Goal: Information Seeking & Learning: Learn about a topic

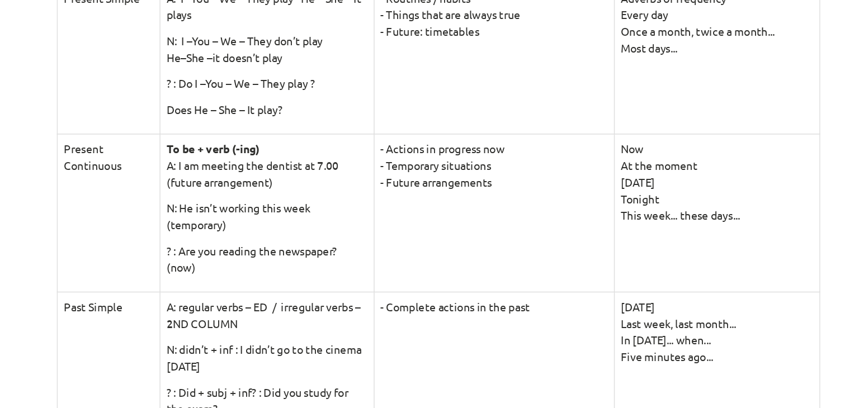
scroll to position [187, 0]
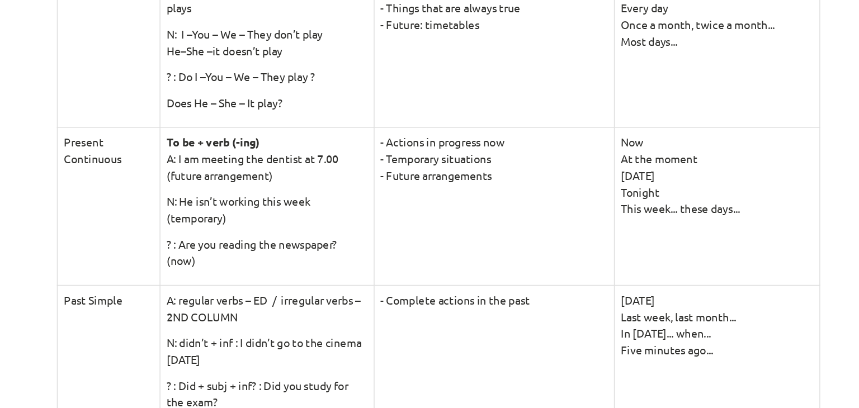
click at [396, 277] on td "- Complete actions in the past" at bounding box center [469, 327] width 170 height 100
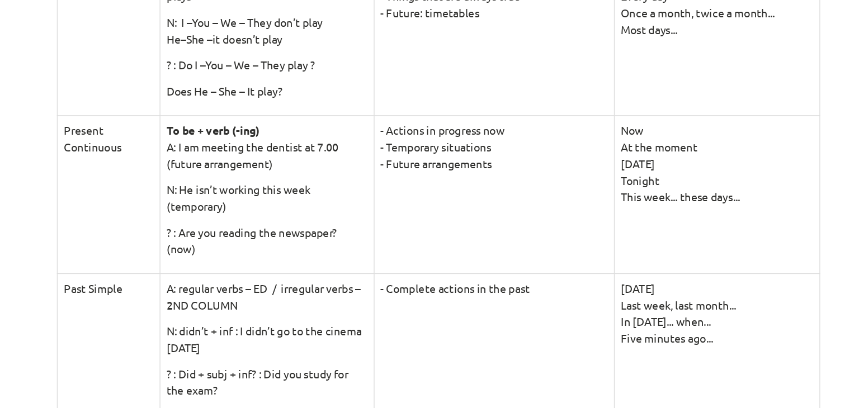
scroll to position [195, 0]
click at [487, 228] on td "- Actions in progress now - Temporary situations - Future arrangements" at bounding box center [469, 213] width 170 height 112
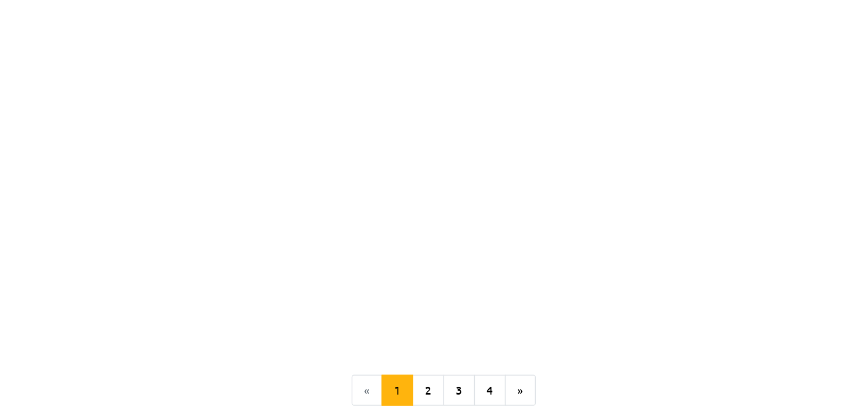
scroll to position [1198, 0]
click at [412, 266] on button "2" at bounding box center [422, 271] width 22 height 22
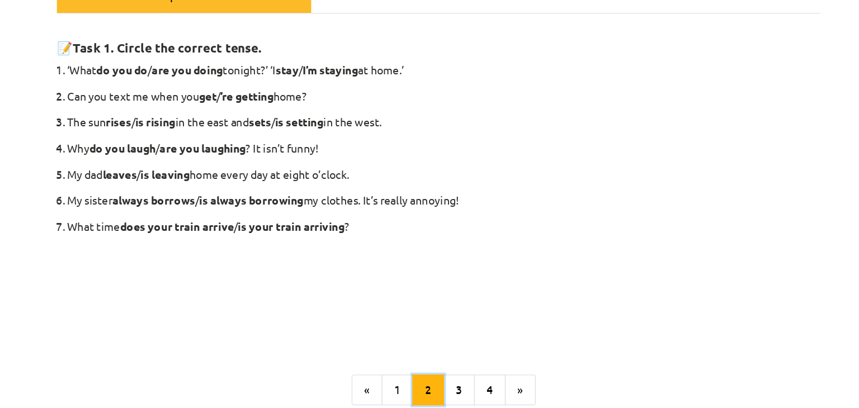
scroll to position [179, 0]
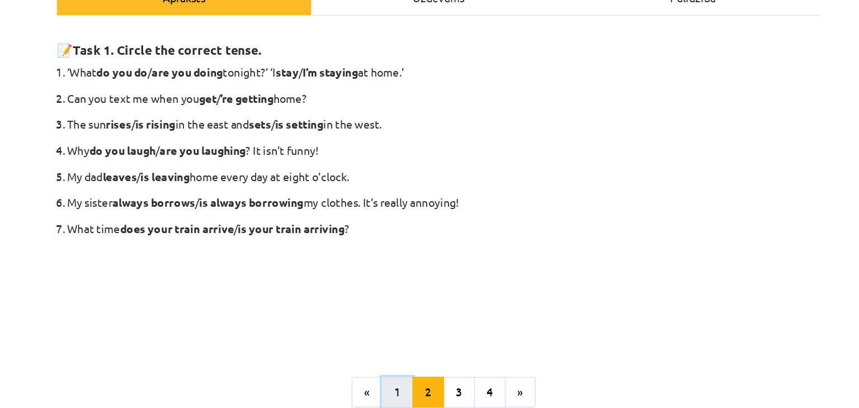
click at [396, 278] on button "1" at bounding box center [400, 278] width 22 height 22
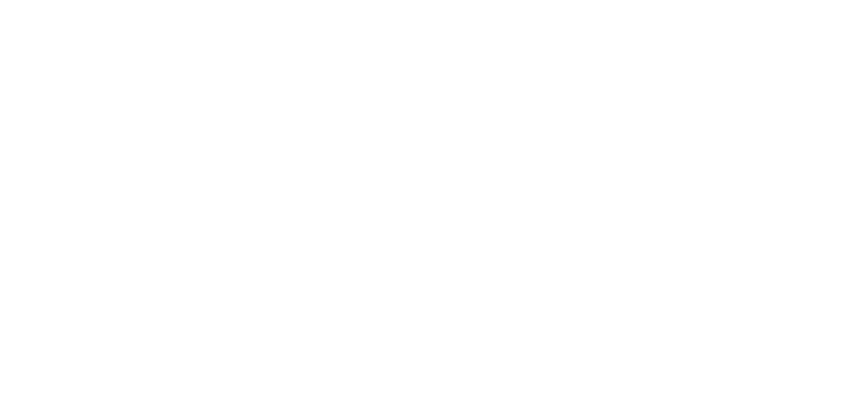
scroll to position [1198, 0]
click at [425, 264] on button "2" at bounding box center [422, 271] width 22 height 22
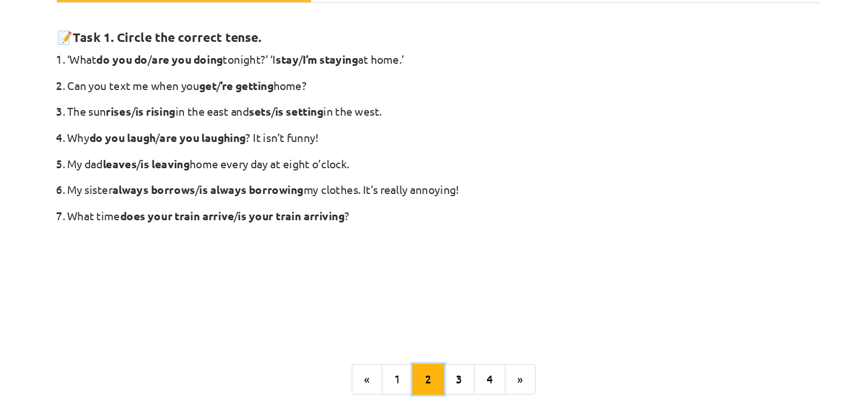
scroll to position [241, 0]
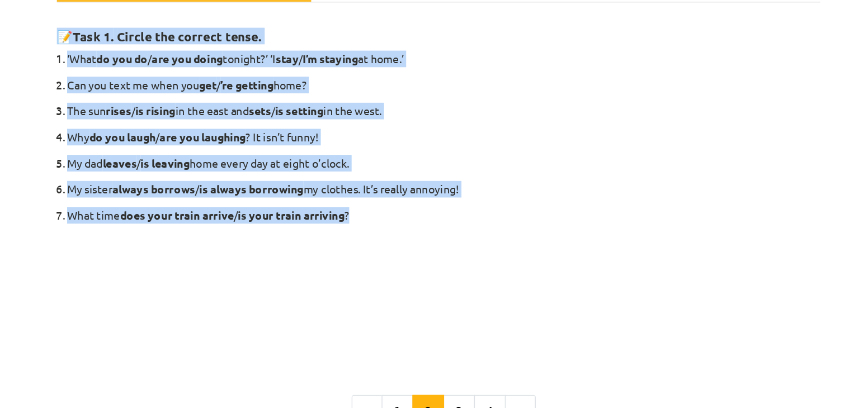
drag, startPoint x: 144, startPoint y: 26, endPoint x: 371, endPoint y: 148, distance: 257.9
click at [371, 148] on div "Mācību tēma: Angļu valodas 9. klases 1. ieskaites mācību materiāls #3 📝 Topic 2…" at bounding box center [429, 204] width 859 height 408
copy div "📝 Task 1. Circle the correct tense. ‘What do you do / are you doing tonight?’ ‘…"
click at [467, 135] on p "My sister always borrows / is always borrowing my clothes. It’s really annoying!" at bounding box center [433, 135] width 533 height 12
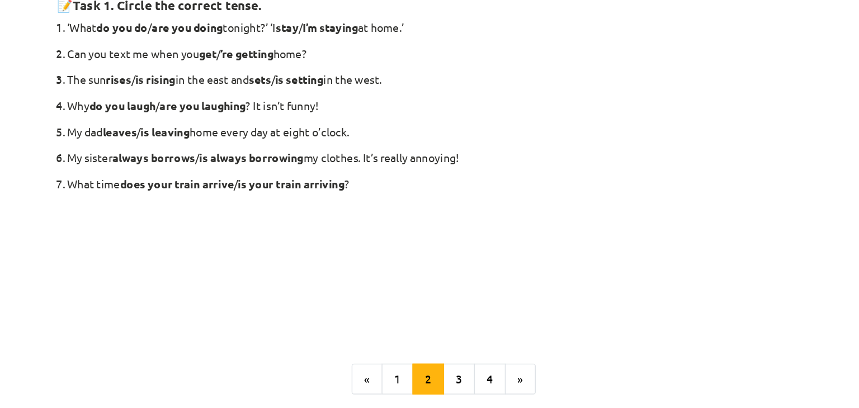
scroll to position [209, 0]
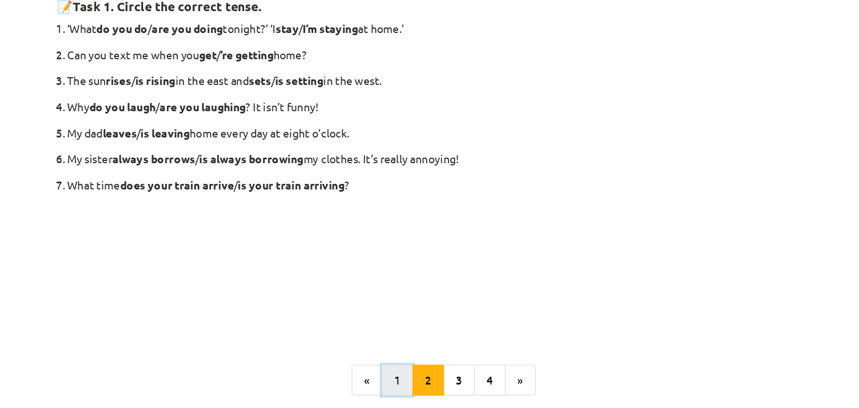
click at [403, 271] on button "1" at bounding box center [400, 270] width 22 height 22
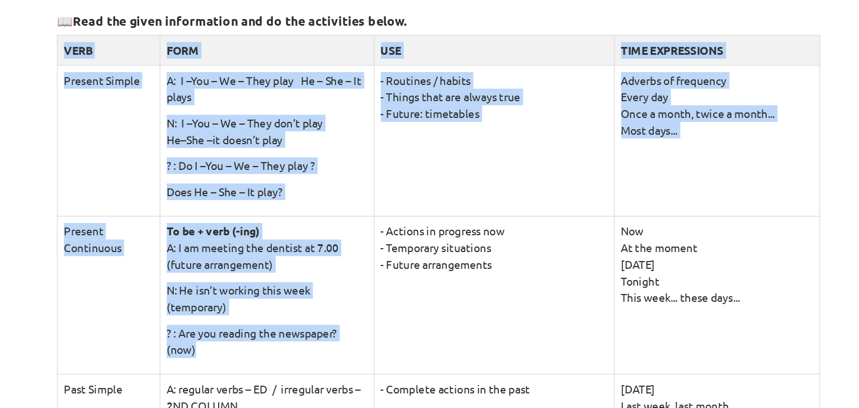
drag, startPoint x: 158, startPoint y: 31, endPoint x: 327, endPoint y: 251, distance: 277.9
copy tbody "VERB FORM USE TIME EXPRESSIONS Present Simple A: I –You – We – They play He – S…"
click at [396, 112] on td "- Routines / habits - Things that are always true - Future: timetables" at bounding box center [469, 99] width 170 height 107
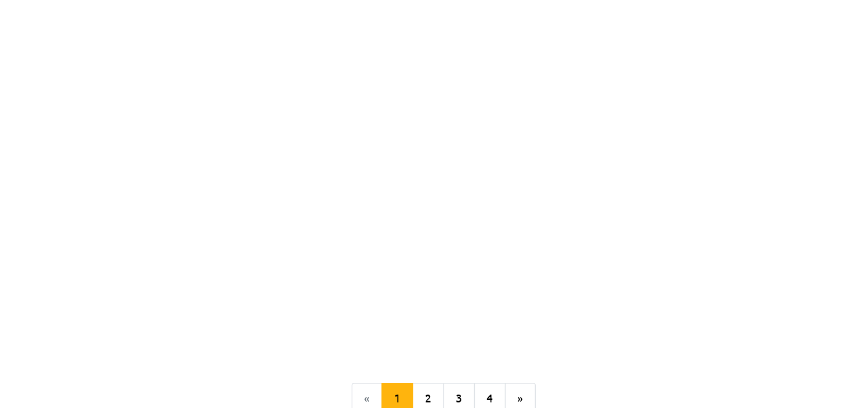
scroll to position [1220, 0]
click at [421, 267] on button "2" at bounding box center [422, 271] width 22 height 22
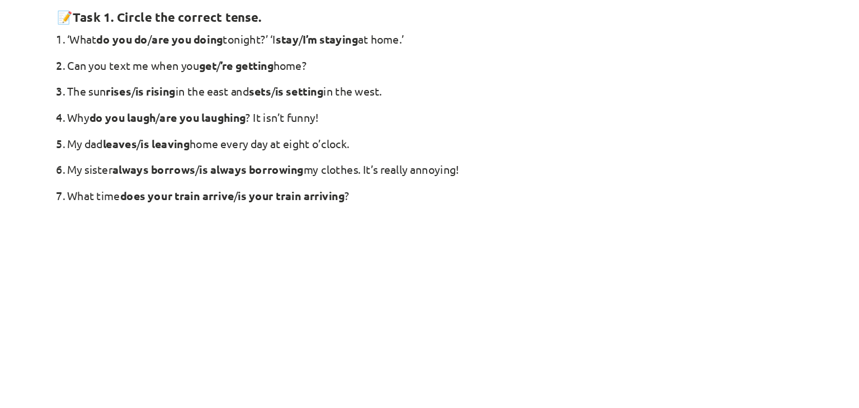
scroll to position [188, 0]
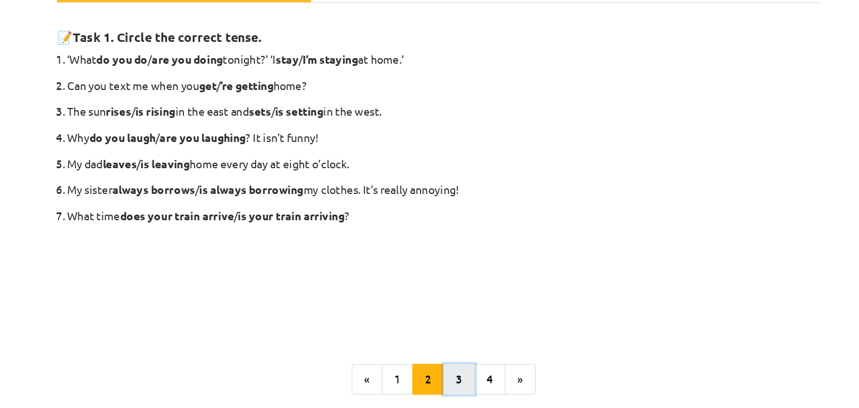
click at [436, 273] on button "3" at bounding box center [444, 269] width 22 height 22
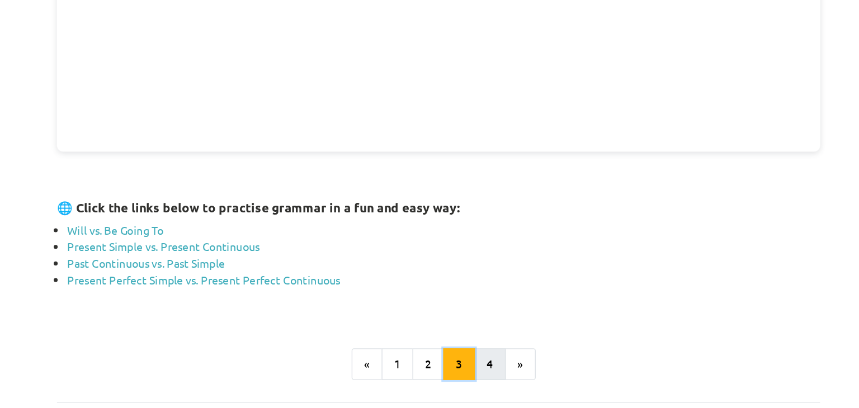
scroll to position [241, 0]
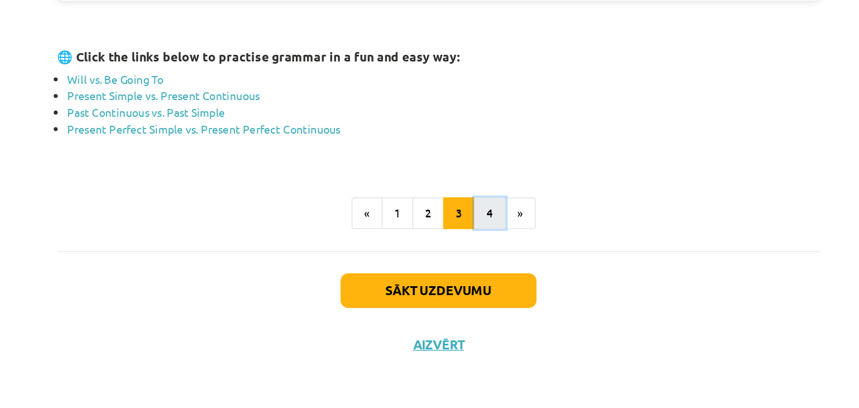
click at [455, 274] on button "4" at bounding box center [466, 270] width 22 height 22
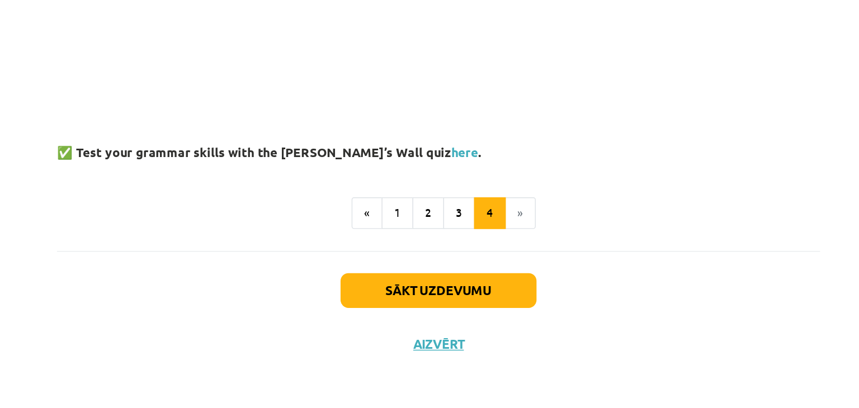
click at [394, 335] on div "Sākt uzdevumu Aizvērt" at bounding box center [429, 336] width 540 height 78
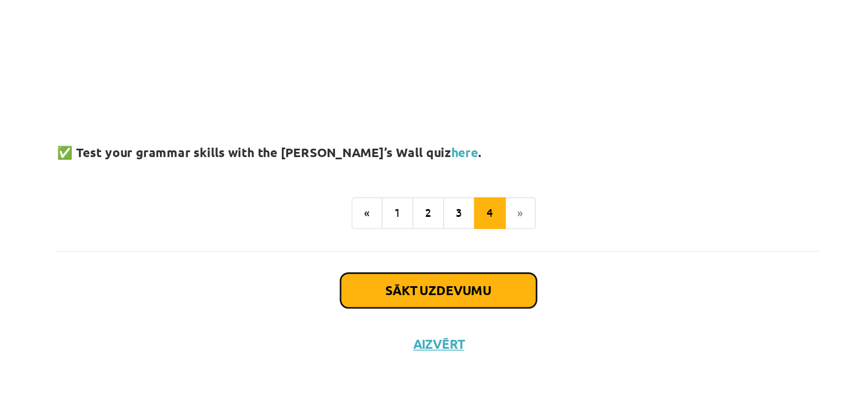
click at [391, 319] on button "Sākt uzdevumu" at bounding box center [429, 325] width 139 height 25
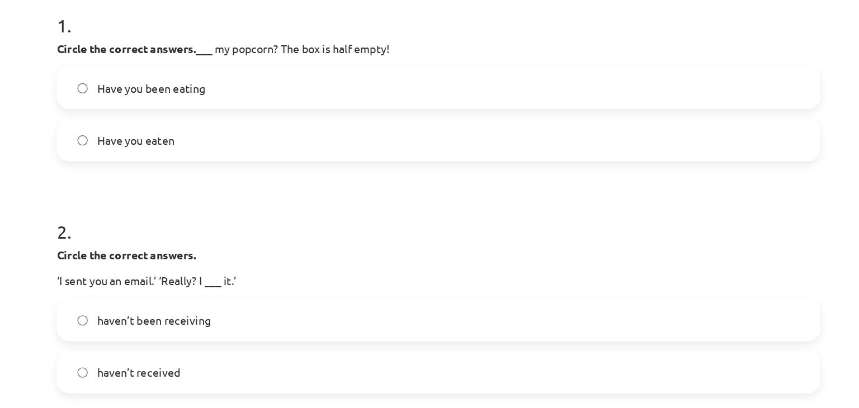
scroll to position [231, 0]
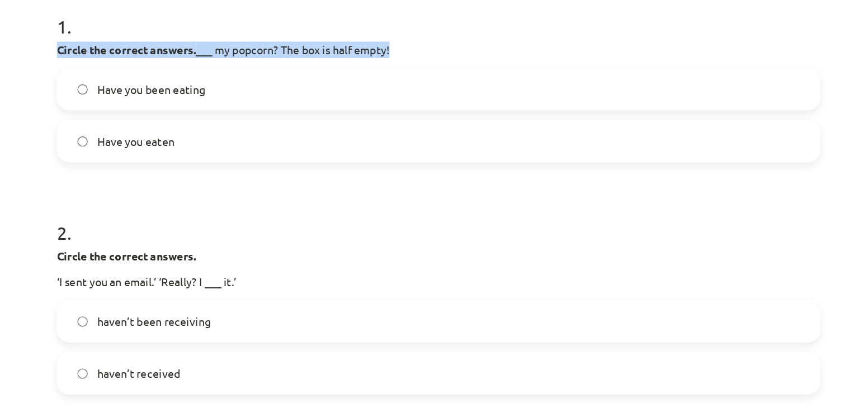
drag, startPoint x: 154, startPoint y: 31, endPoint x: 403, endPoint y: 33, distance: 249.3
click at [403, 33] on div "6 XP Saņemsi Viegls 64 pilda Apraksts Uzdevums Palīdzība 1 . Circle the correct…" at bounding box center [429, 185] width 553 height 684
copy p "Circle the correct answers. ___ my popcorn? The box is half empty!"
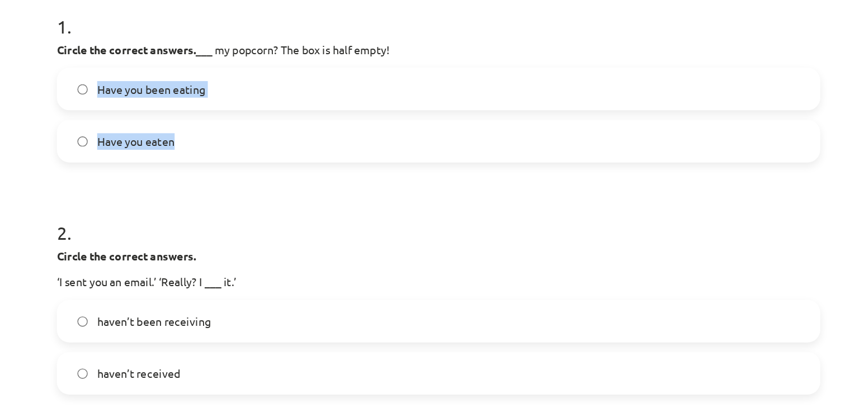
drag, startPoint x: 183, startPoint y: 59, endPoint x: 238, endPoint y: 101, distance: 69.4
click at [238, 101] on div "Have you been eating Have you eaten" at bounding box center [429, 81] width 540 height 67
copy div "Have you been eating Have you eaten"
click at [225, 149] on h1 "2 ." at bounding box center [429, 155] width 540 height 35
click at [217, 63] on span "Have you been eating" at bounding box center [226, 64] width 77 height 12
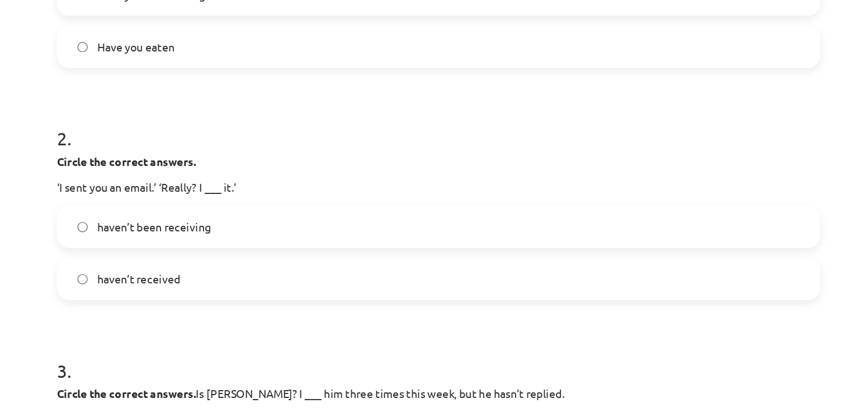
scroll to position [299, 0]
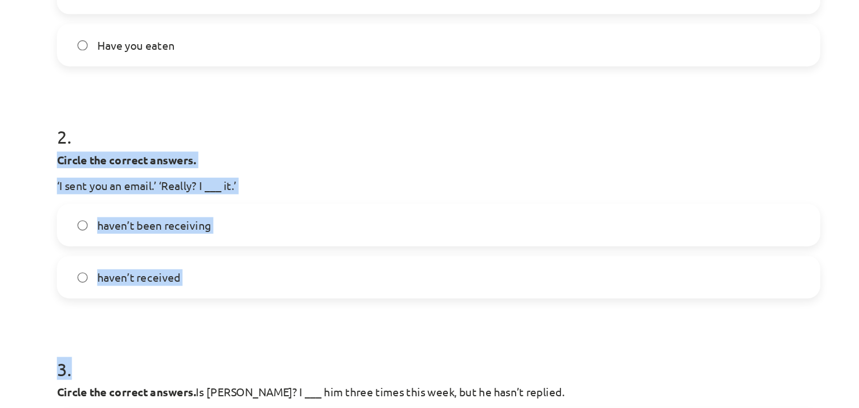
drag, startPoint x: 149, startPoint y: 109, endPoint x: 314, endPoint y: 213, distance: 195.0
click at [314, 213] on div "6 XP Saņemsi Viegls 64 pilda Apraksts Uzdevums Palīdzība 1 . Circle the correct…" at bounding box center [429, 117] width 553 height 684
copy form "Circle the correct answers. ‘I sent you an email.’ ‘Really? I ___ it.’ haven’t …"
click at [316, 120] on div "Circle the correct answers. ‘I sent you an email.’ ‘Really? I ___ it.’" at bounding box center [429, 122] width 540 height 30
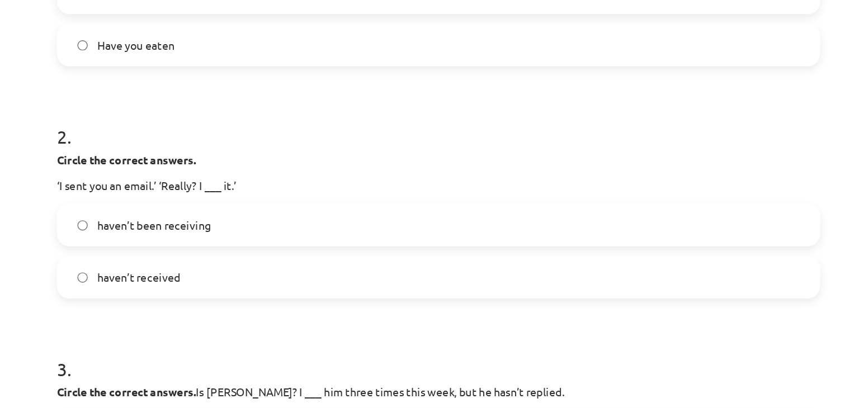
click at [281, 189] on label "haven’t received" at bounding box center [429, 196] width 538 height 28
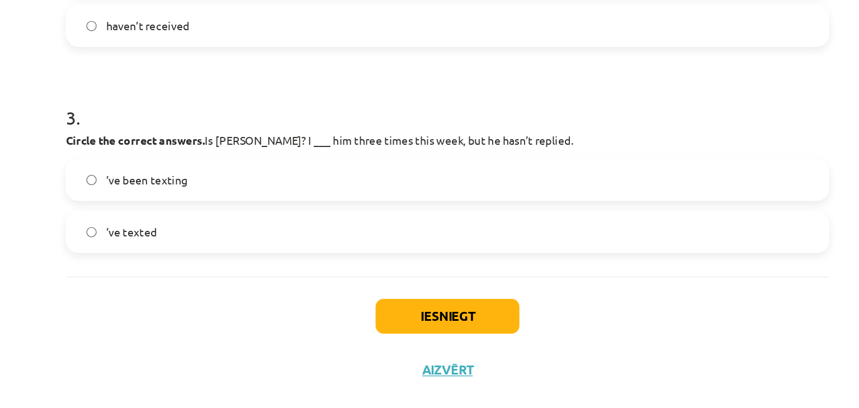
scroll to position [369, 0]
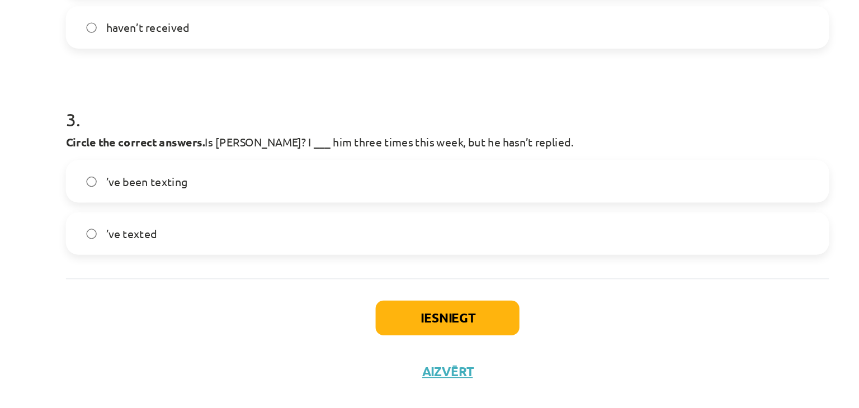
click at [248, 224] on label "’ve been texting" at bounding box center [429, 235] width 538 height 28
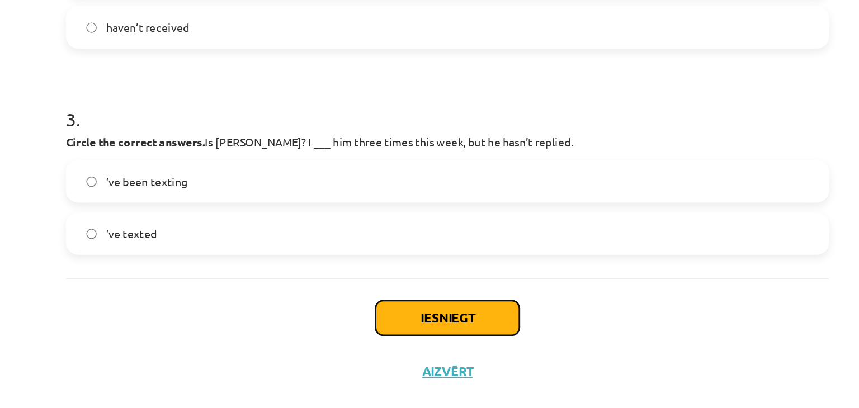
click at [403, 328] on button "Iesniegt" at bounding box center [429, 332] width 102 height 25
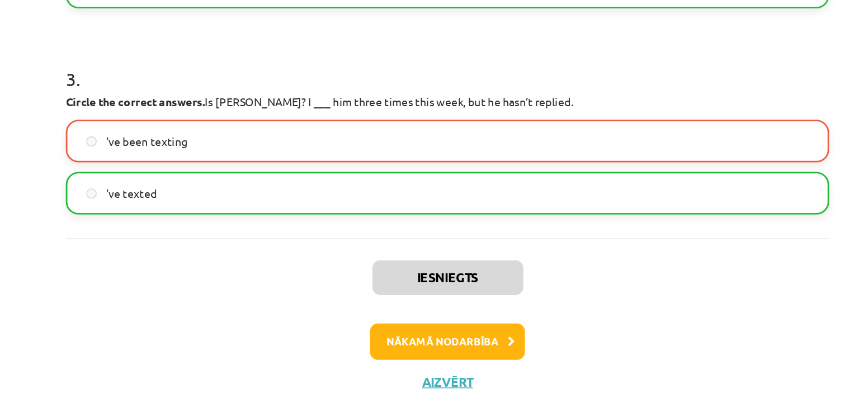
scroll to position [413, 0]
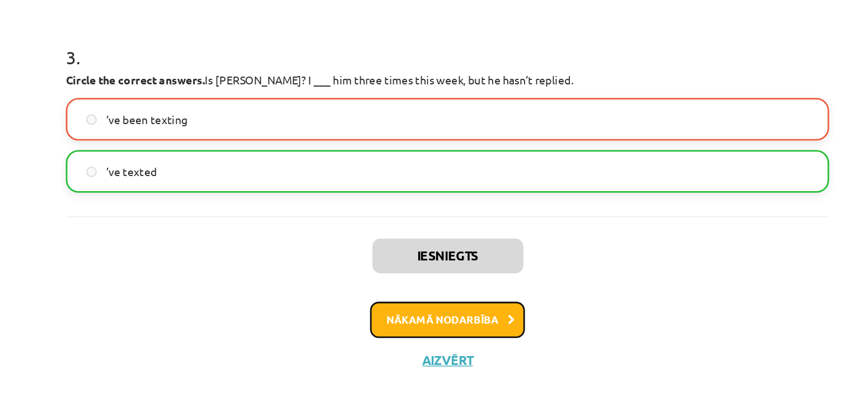
click at [418, 340] on button "Nākamā nodarbība" at bounding box center [430, 333] width 110 height 26
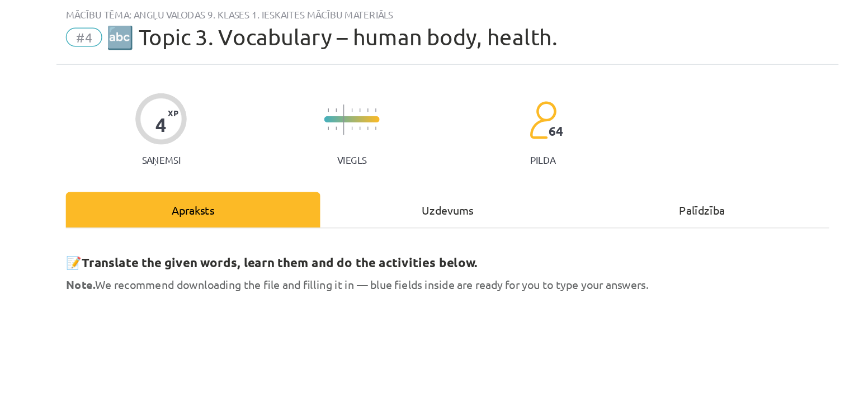
scroll to position [28, 0]
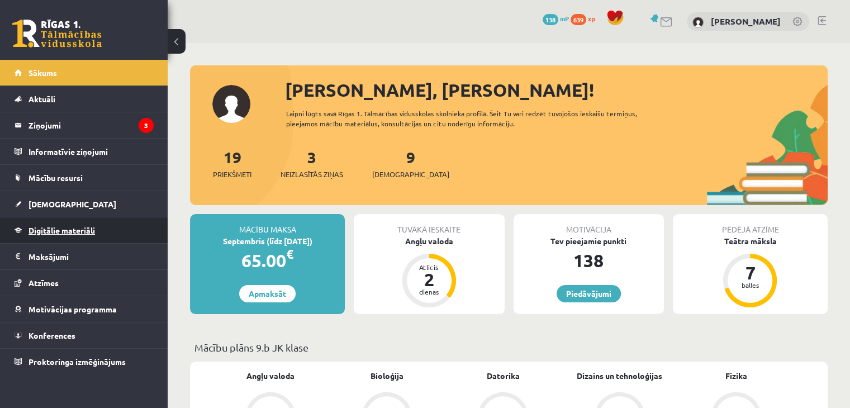
click at [83, 226] on span "Digitālie materiāli" at bounding box center [62, 230] width 67 height 10
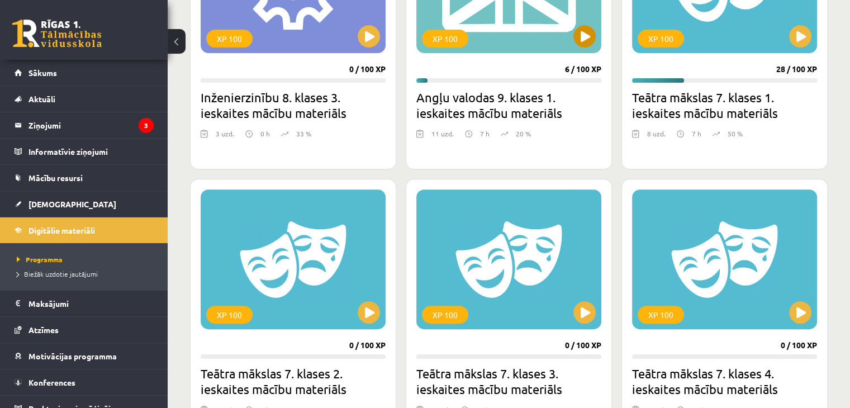
scroll to position [416, 0]
click at [581, 37] on button at bounding box center [585, 36] width 22 height 22
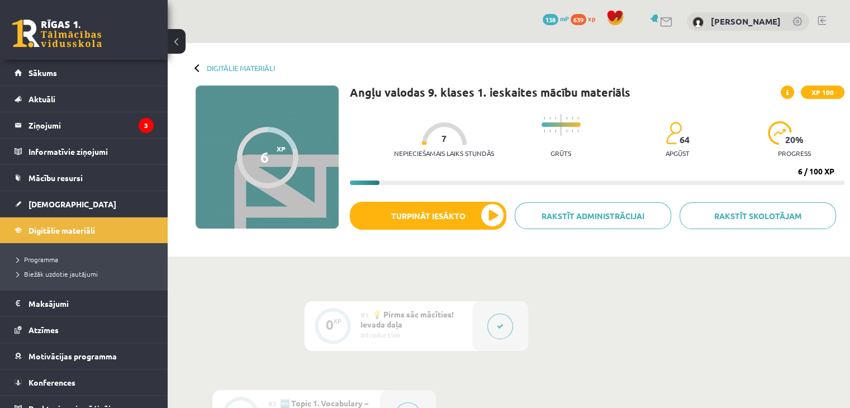
click at [503, 318] on button at bounding box center [500, 327] width 26 height 26
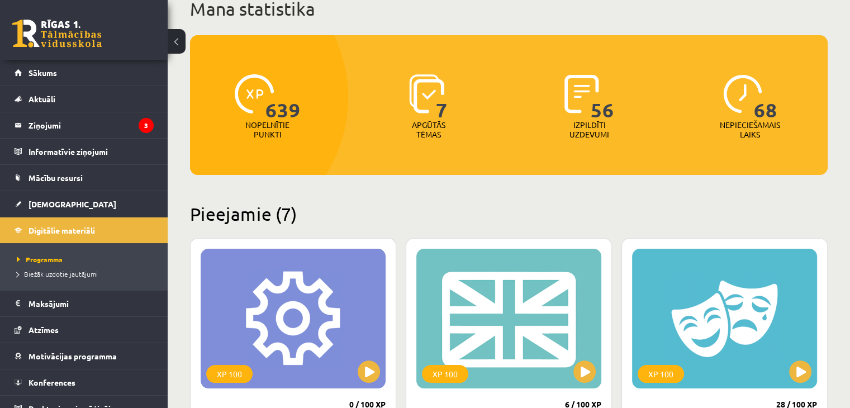
scroll to position [87, 0]
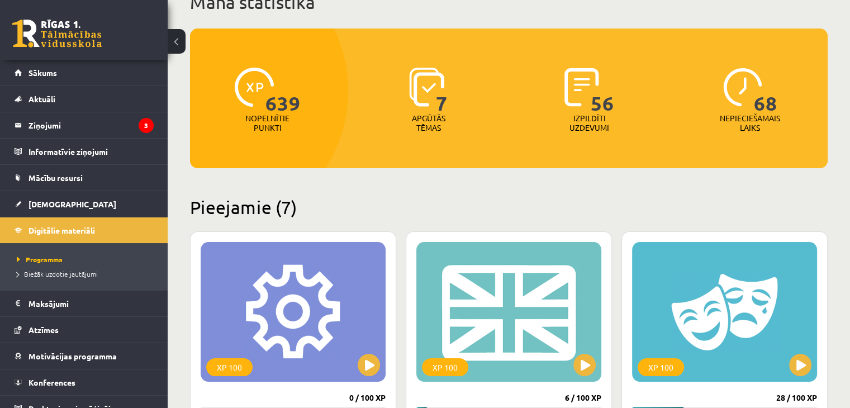
click at [495, 231] on div "XP 100 6 / 100 XP Angļu valodas 9. klases 1. ieskaites mācību materiāls 11 uzd.…" at bounding box center [509, 364] width 206 height 267
click at [498, 271] on div "XP 100" at bounding box center [508, 312] width 185 height 140
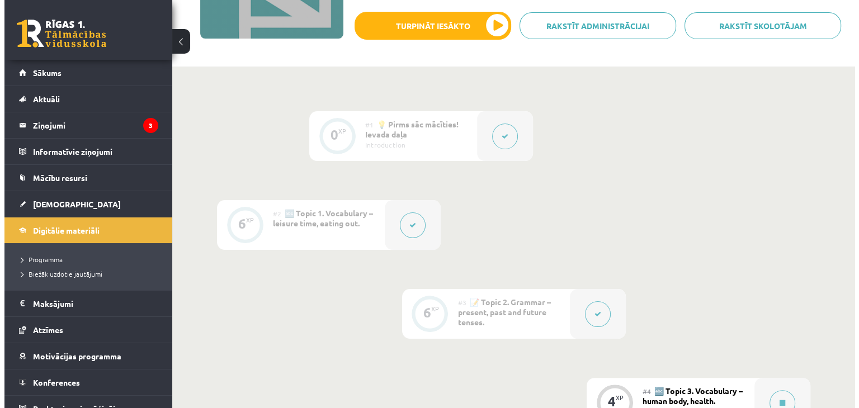
scroll to position [191, 0]
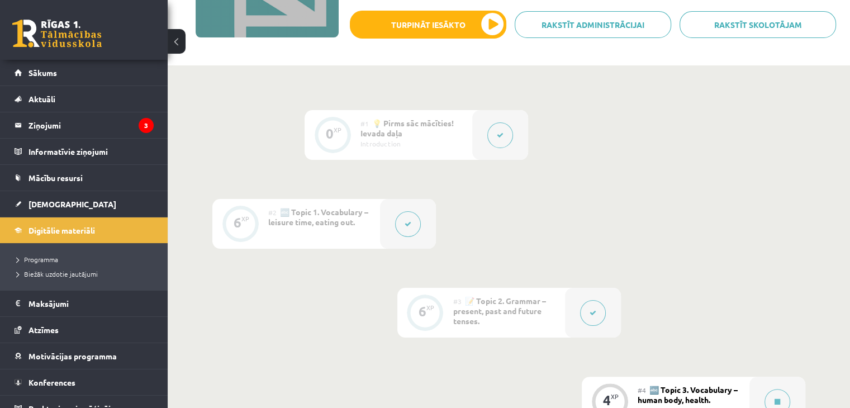
click at [533, 315] on div "#3 📝 Topic 2. Grammar – present, past and future tenses." at bounding box center [509, 313] width 112 height 50
click at [590, 318] on button at bounding box center [593, 313] width 26 height 26
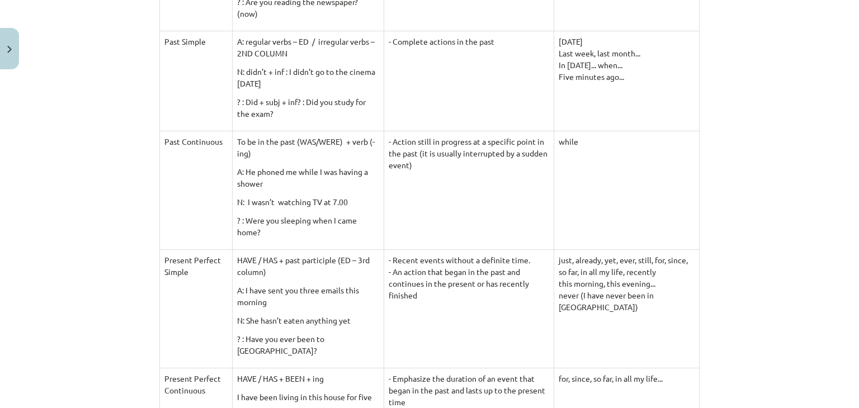
scroll to position [434, 0]
